Goal: Communication & Community: Participate in discussion

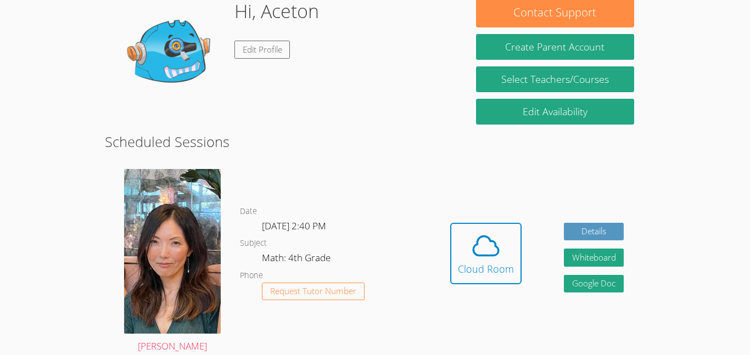
scroll to position [105, 0]
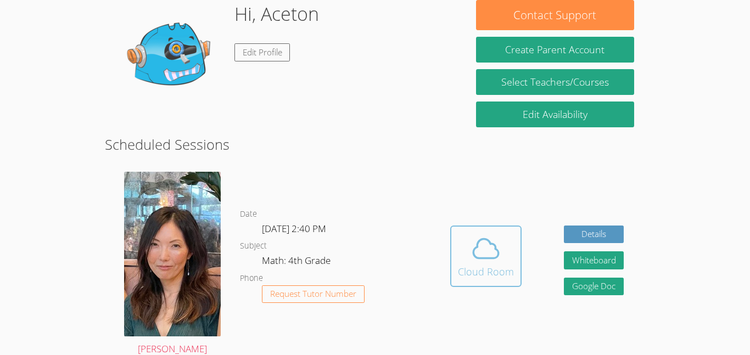
click at [483, 261] on icon at bounding box center [486, 248] width 31 height 31
click at [476, 264] on div "Cloud Room" at bounding box center [486, 271] width 56 height 15
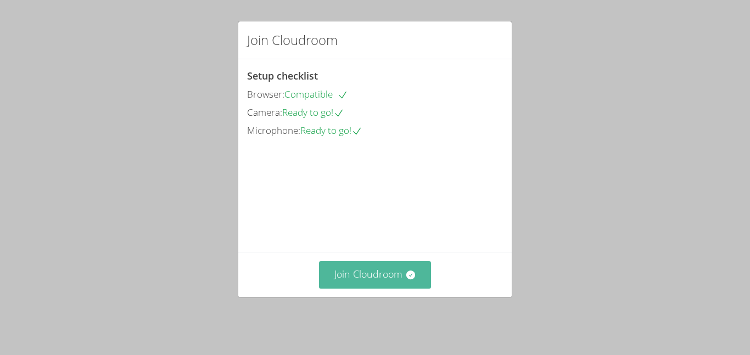
click at [365, 272] on button "Join Cloudroom" at bounding box center [375, 274] width 113 height 27
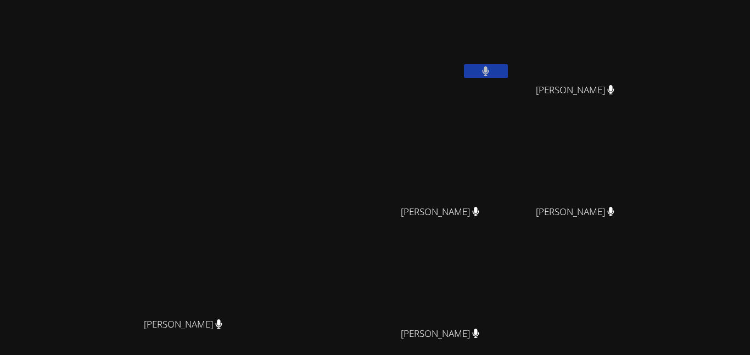
click at [479, 337] on icon at bounding box center [475, 333] width 7 height 9
click at [510, 343] on div "[PERSON_NAME]" at bounding box center [445, 344] width 131 height 44
click at [508, 75] on button at bounding box center [486, 71] width 44 height 14
click at [508, 77] on button at bounding box center [486, 71] width 44 height 14
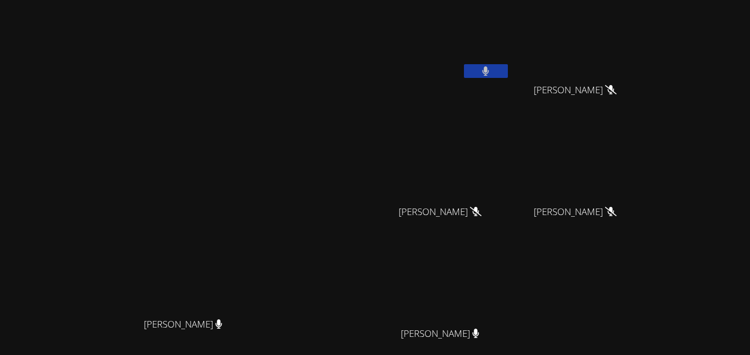
scroll to position [108, 0]
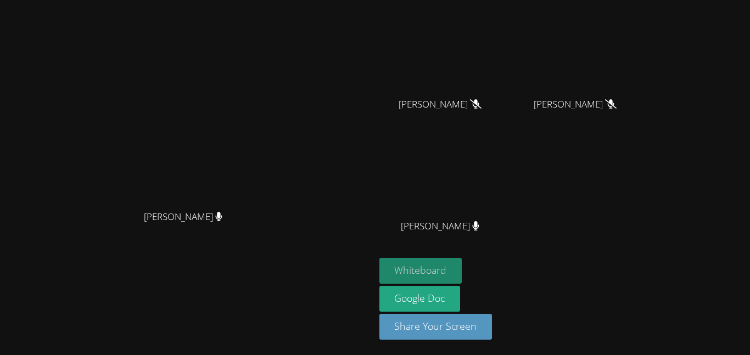
click at [462, 273] on button "Whiteboard" at bounding box center [421, 271] width 83 height 26
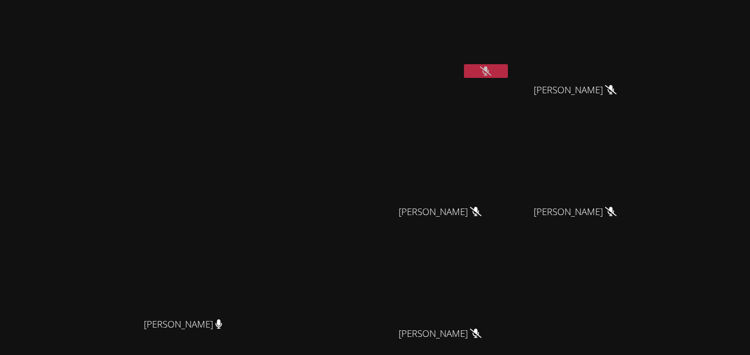
click at [508, 76] on button at bounding box center [486, 71] width 44 height 14
click at [508, 77] on button at bounding box center [486, 71] width 44 height 14
click at [508, 65] on button at bounding box center [486, 71] width 44 height 14
click at [508, 71] on button at bounding box center [486, 71] width 44 height 14
click at [492, 71] on icon at bounding box center [486, 70] width 12 height 9
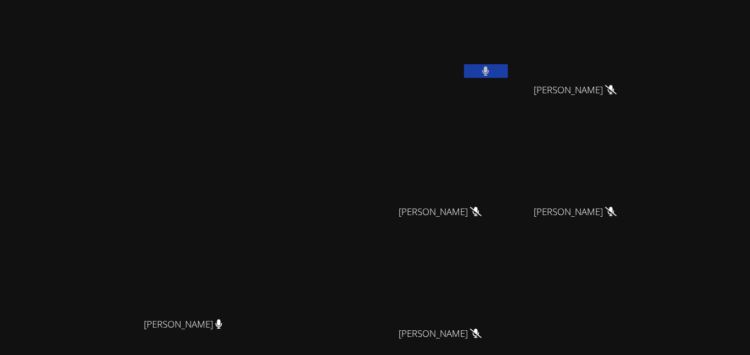
click at [508, 77] on button at bounding box center [486, 71] width 44 height 14
click at [508, 76] on button at bounding box center [486, 71] width 44 height 14
click at [510, 63] on video at bounding box center [445, 41] width 131 height 74
click at [508, 71] on button at bounding box center [486, 71] width 44 height 14
click at [508, 72] on button at bounding box center [486, 71] width 44 height 14
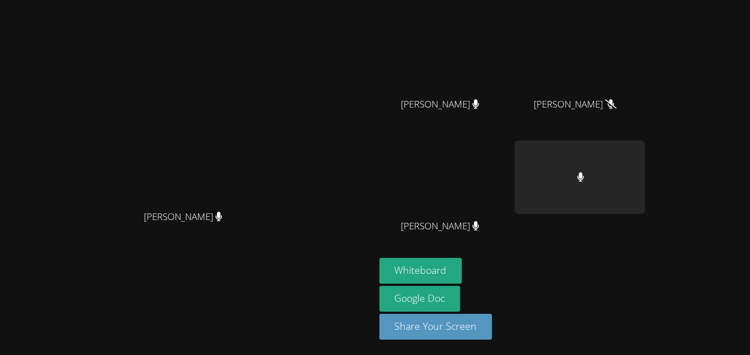
scroll to position [108, 0]
click at [462, 270] on button "Whiteboard" at bounding box center [421, 271] width 83 height 26
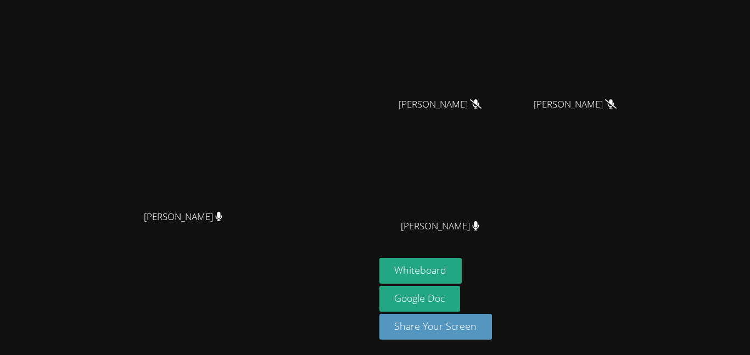
click at [645, 213] on div "[PERSON_NAME] [PERSON_NAME] [PERSON_NAME] [PERSON_NAME] [PERSON_NAME] [PERSON_N…" at bounding box center [513, 77] width 266 height 361
click at [645, 214] on div "[PERSON_NAME] [PERSON_NAME] [PERSON_NAME] [PERSON_NAME] [PERSON_NAME] [PERSON_N…" at bounding box center [513, 77] width 266 height 361
click at [645, 208] on div "[PERSON_NAME] [PERSON_NAME] [PERSON_NAME] [PERSON_NAME] [PERSON_NAME] [PERSON_N…" at bounding box center [513, 77] width 266 height 361
click at [645, 205] on div "[PERSON_NAME] [PERSON_NAME] [PERSON_NAME] [PERSON_NAME] [PERSON_NAME] [PERSON_N…" at bounding box center [513, 77] width 266 height 361
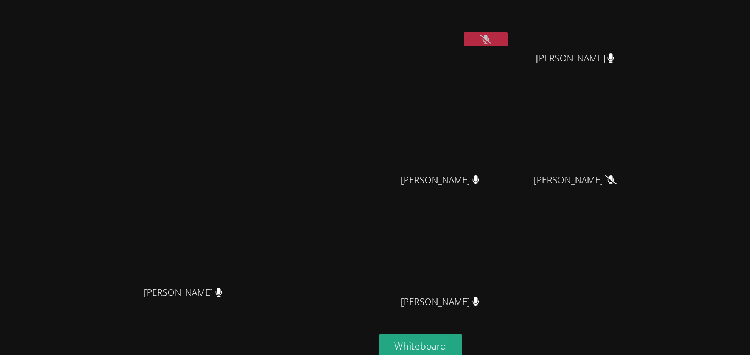
scroll to position [24, 0]
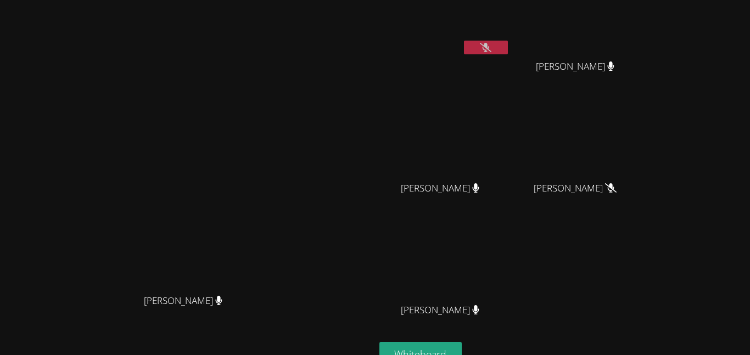
click at [508, 48] on button at bounding box center [486, 48] width 44 height 14
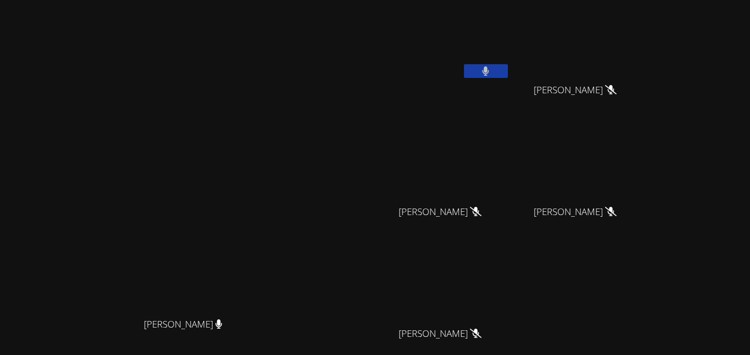
click at [508, 75] on button at bounding box center [486, 71] width 44 height 14
click at [508, 76] on button at bounding box center [486, 71] width 44 height 14
click at [508, 72] on button at bounding box center [486, 71] width 44 height 14
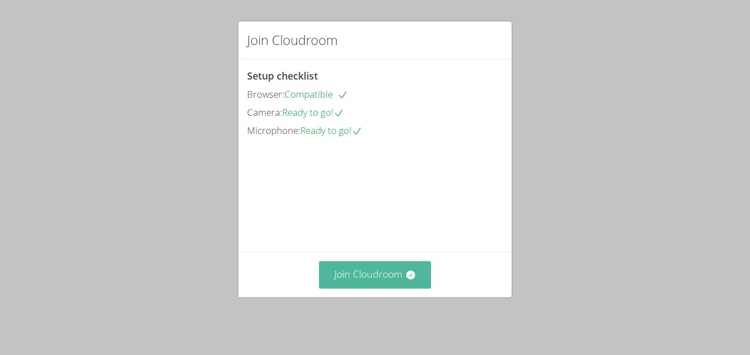
click at [394, 281] on button "Join Cloudroom" at bounding box center [375, 274] width 113 height 27
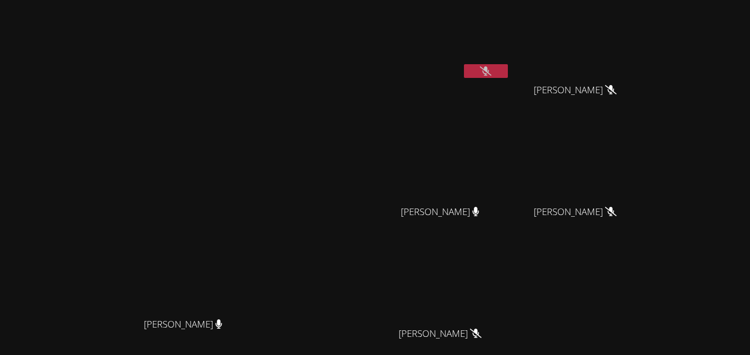
click at [508, 76] on button at bounding box center [486, 71] width 44 height 14
click at [492, 74] on icon at bounding box center [486, 70] width 12 height 9
click at [508, 76] on button at bounding box center [486, 71] width 44 height 14
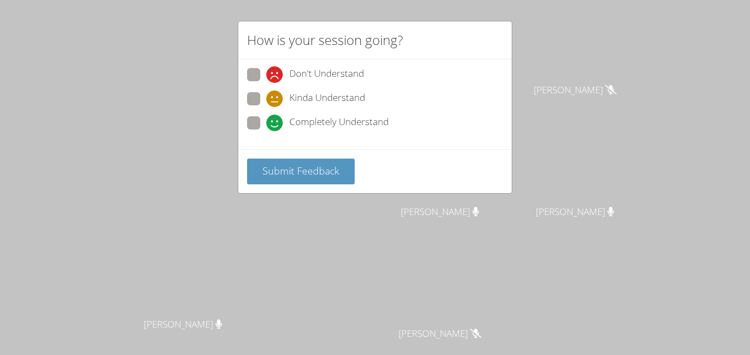
click at [588, 68] on div "How is your session going? Don't Understand Kinda Understand Completely Underst…" at bounding box center [375, 177] width 750 height 355
click at [264, 126] on label "Completely Understand" at bounding box center [318, 123] width 142 height 15
click at [266, 126] on input "Completely Understand" at bounding box center [270, 120] width 9 height 9
radio input "true"
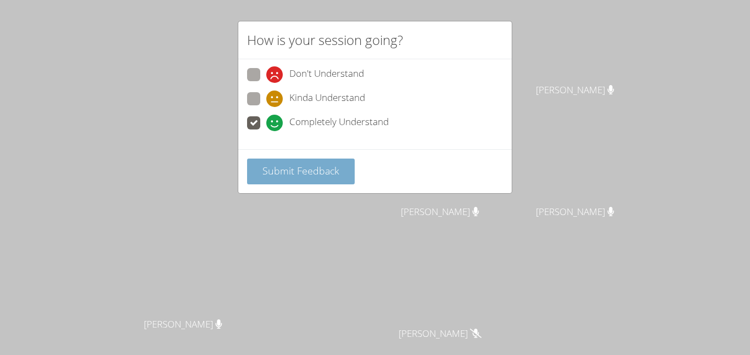
click at [292, 170] on span "Submit Feedback" at bounding box center [301, 170] width 77 height 13
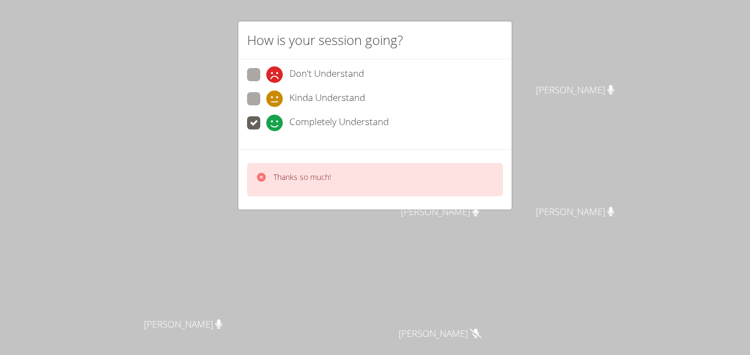
click at [263, 122] on label "Completely Understand" at bounding box center [318, 123] width 142 height 15
click at [266, 122] on input "Completely Understand" at bounding box center [270, 120] width 9 height 9
click at [301, 118] on span "Completely Understand" at bounding box center [338, 123] width 99 height 16
click at [276, 118] on input "Completely Understand" at bounding box center [270, 120] width 9 height 9
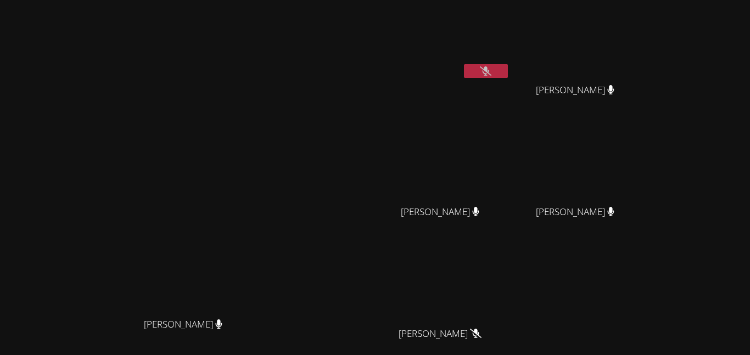
click at [510, 62] on video at bounding box center [445, 41] width 131 height 74
click at [510, 85] on div "[PERSON_NAME]" at bounding box center [445, 63] width 131 height 118
click at [508, 69] on button at bounding box center [486, 71] width 44 height 14
click at [508, 73] on button at bounding box center [486, 71] width 44 height 14
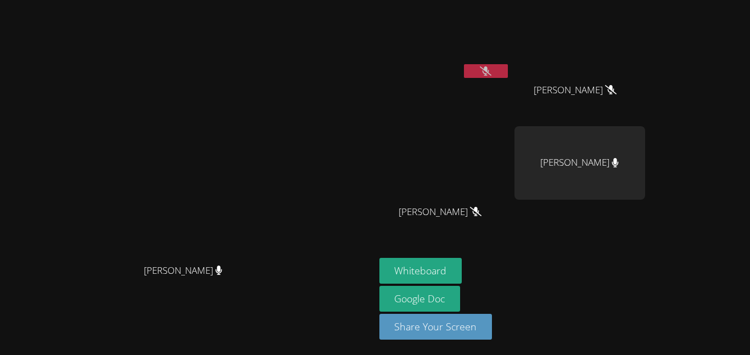
click at [508, 70] on button at bounding box center [486, 71] width 44 height 14
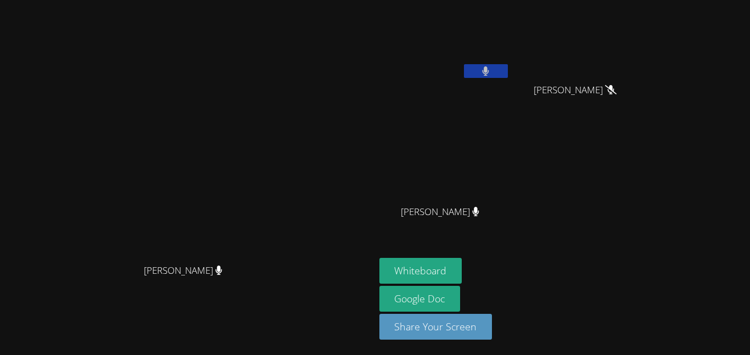
click at [508, 70] on button at bounding box center [486, 71] width 44 height 14
click at [492, 70] on icon at bounding box center [486, 70] width 12 height 9
click at [508, 70] on button at bounding box center [486, 71] width 44 height 14
click at [492, 70] on icon at bounding box center [486, 70] width 12 height 9
click at [508, 70] on button at bounding box center [486, 71] width 44 height 14
